Goal: Transaction & Acquisition: Subscribe to service/newsletter

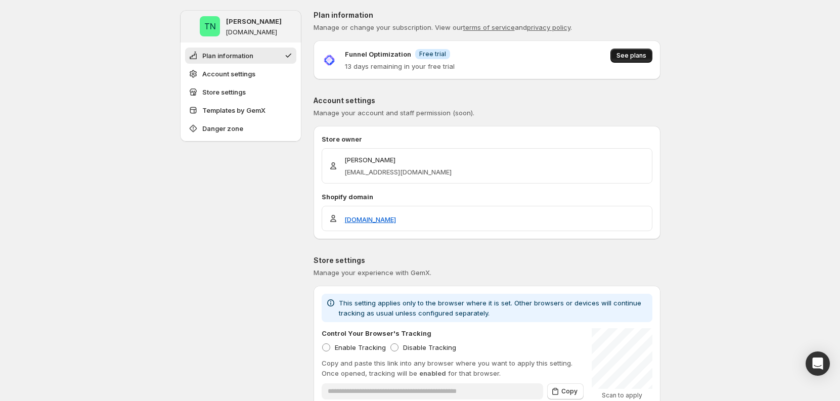
click at [630, 55] on span "See plans" at bounding box center [631, 56] width 30 height 8
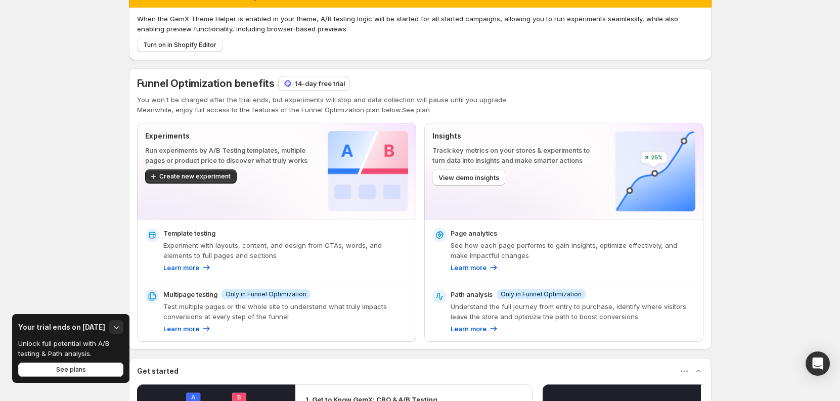
scroll to position [181, 0]
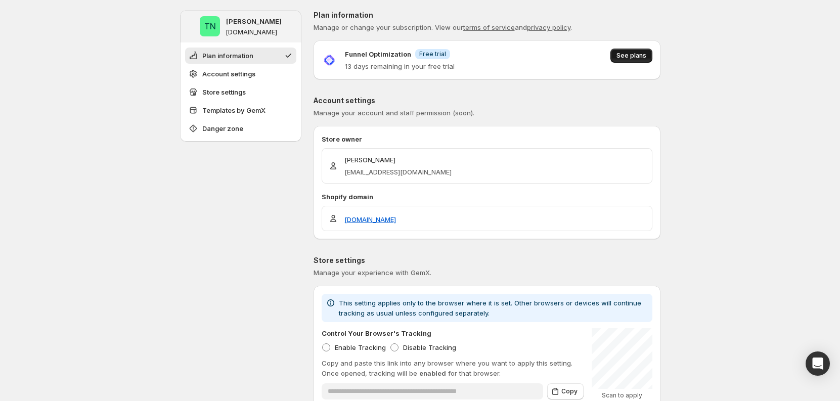
click at [616, 57] on button "See plans" at bounding box center [631, 56] width 42 height 14
click at [632, 50] on button "See plans" at bounding box center [631, 56] width 42 height 14
click at [638, 49] on button "See plans" at bounding box center [631, 56] width 42 height 14
